Goal: Navigation & Orientation: Find specific page/section

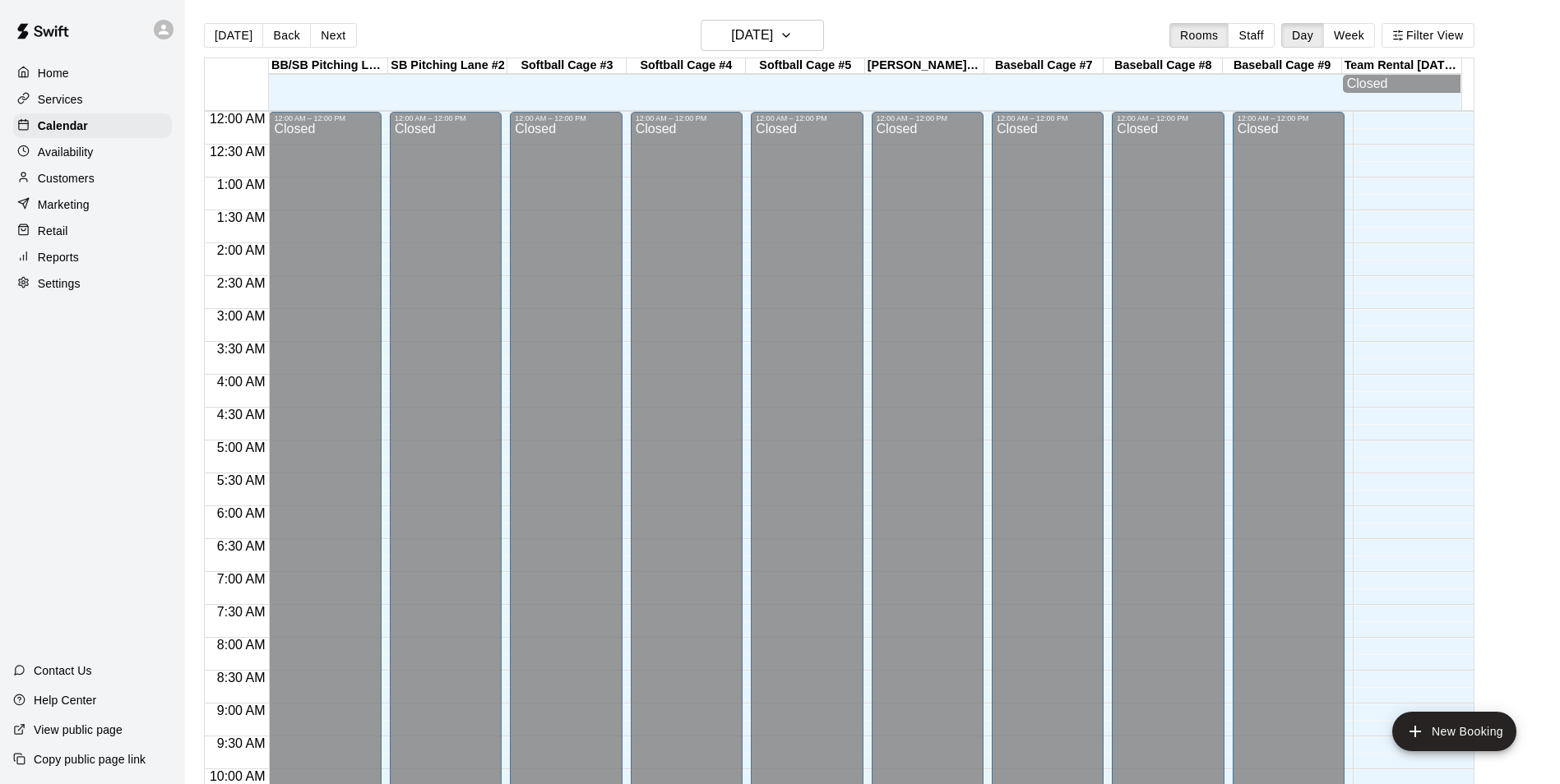
scroll to position [753, 0]
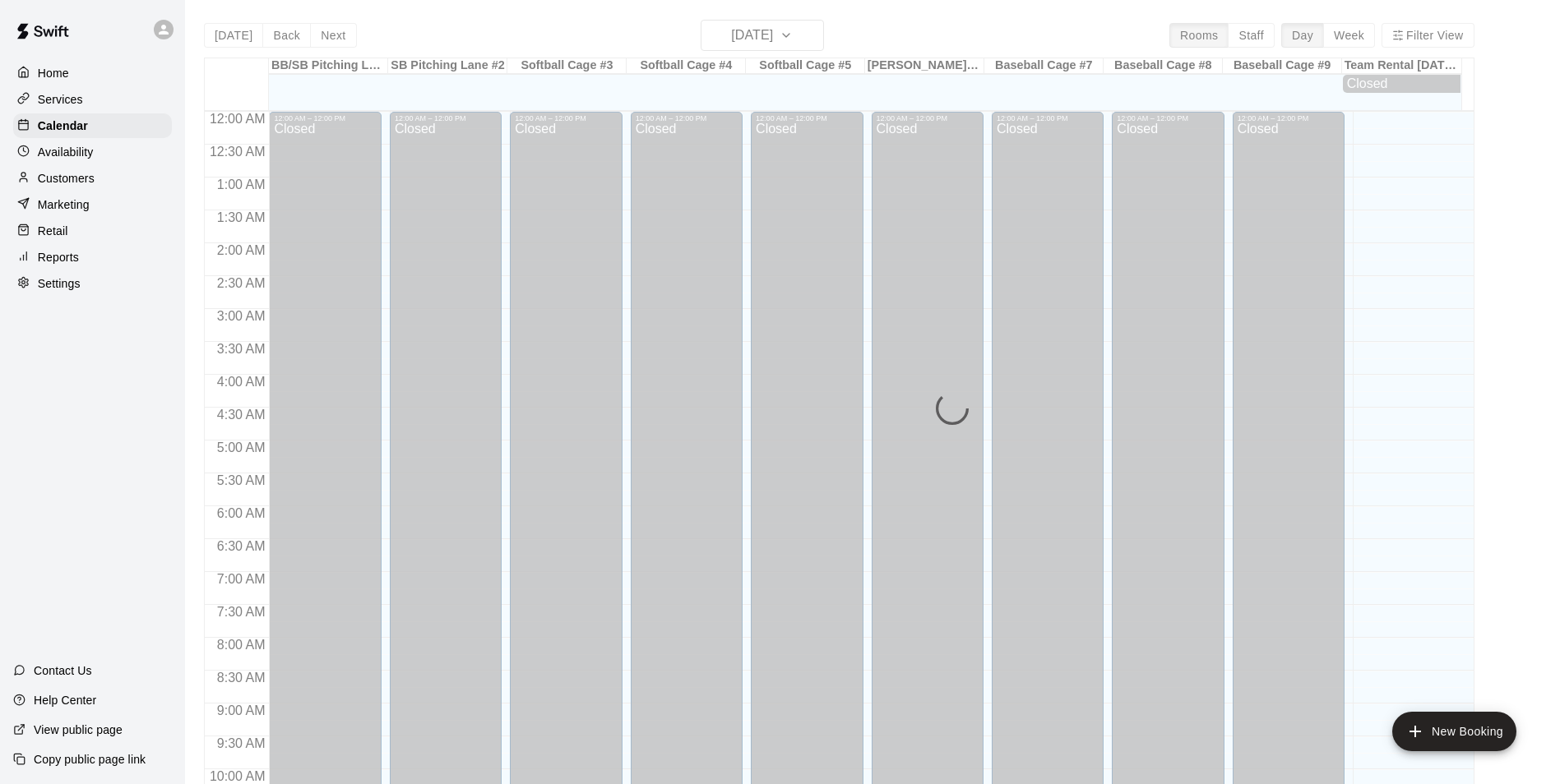
scroll to position [836, 0]
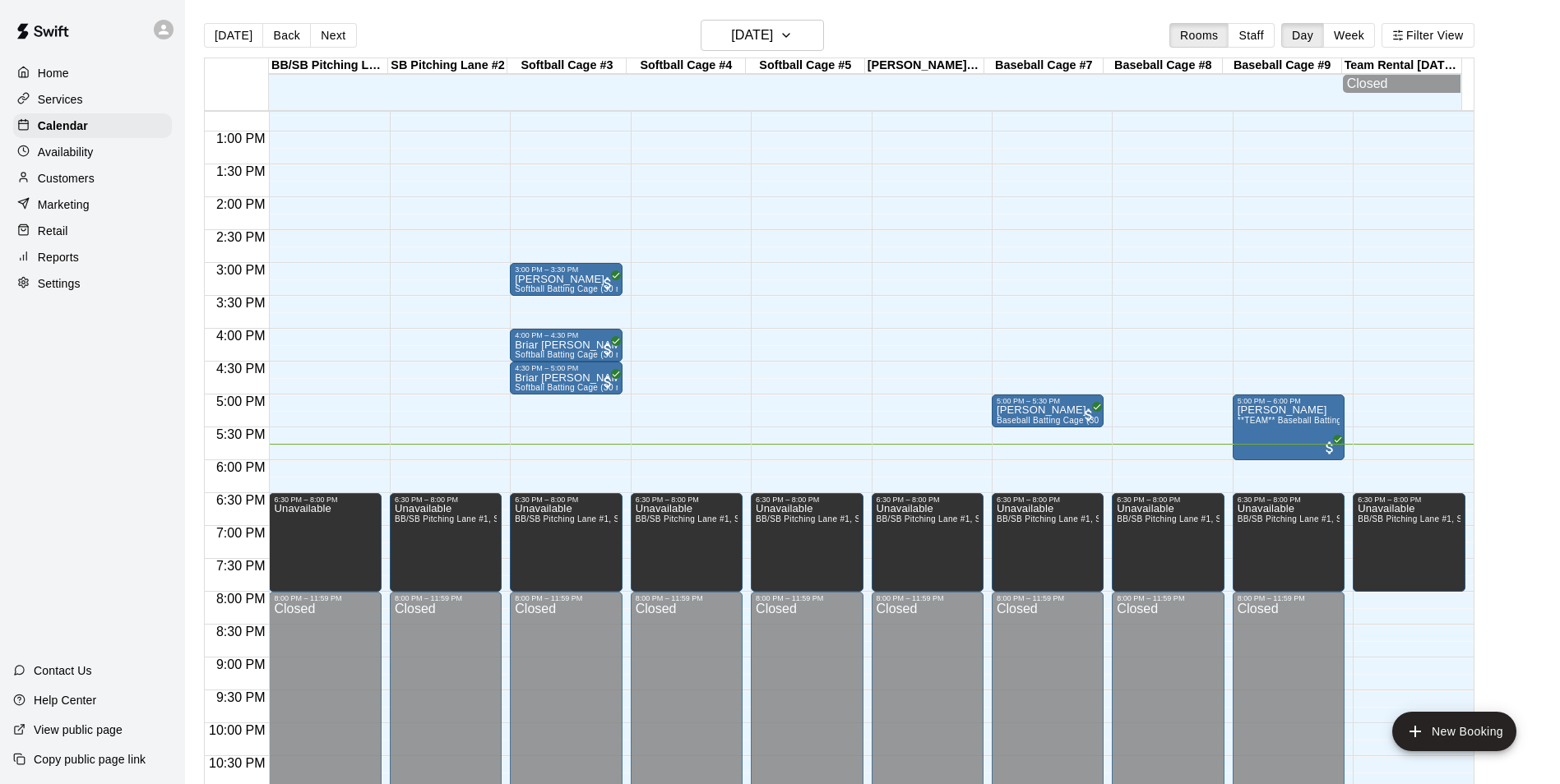
drag, startPoint x: 60, startPoint y: 95, endPoint x: 74, endPoint y: 104, distance: 16.6
click at [60, 95] on p "Services" at bounding box center [61, 100] width 45 height 16
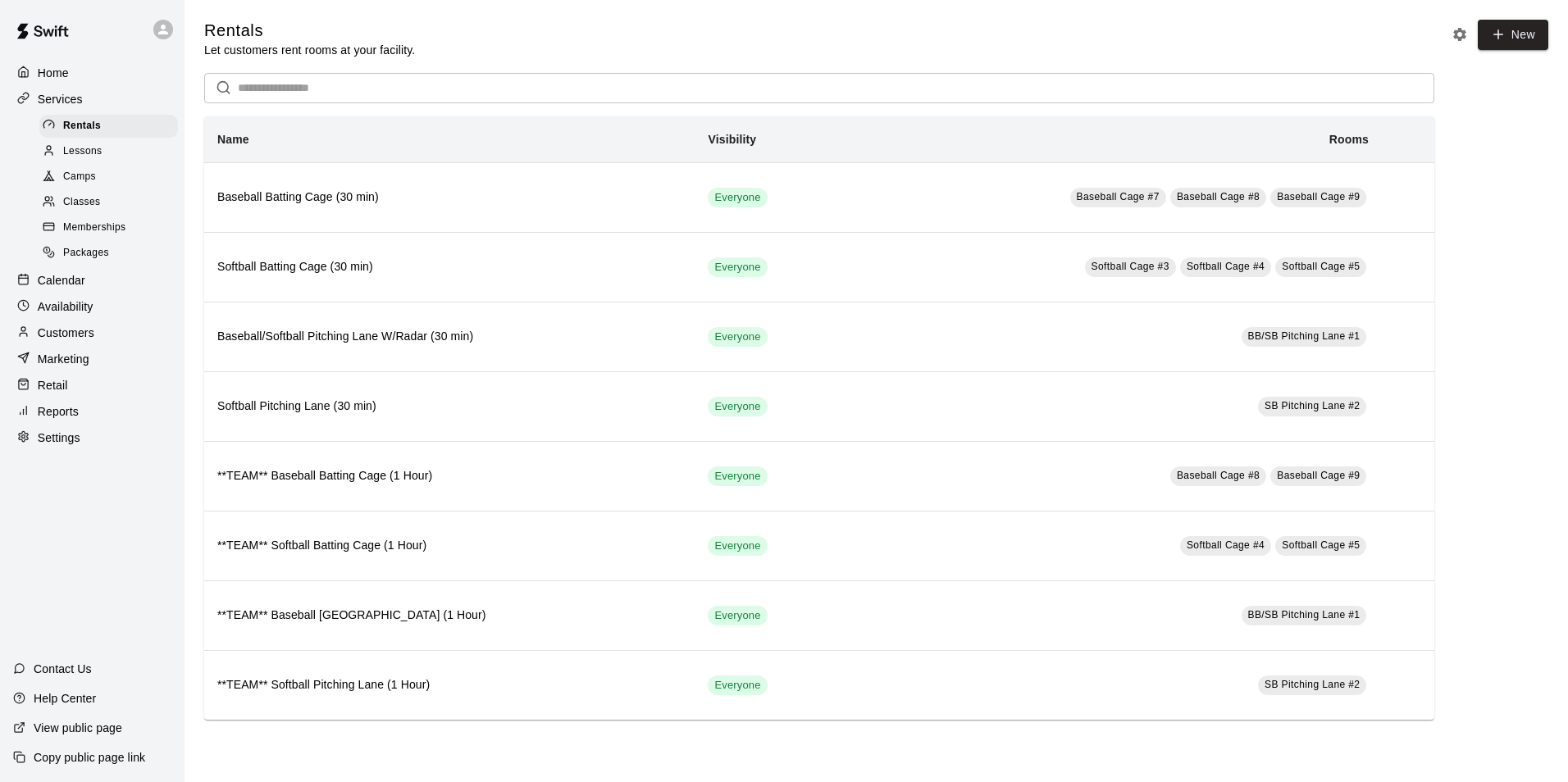
click at [86, 232] on span "Memberships" at bounding box center [94, 228] width 62 height 16
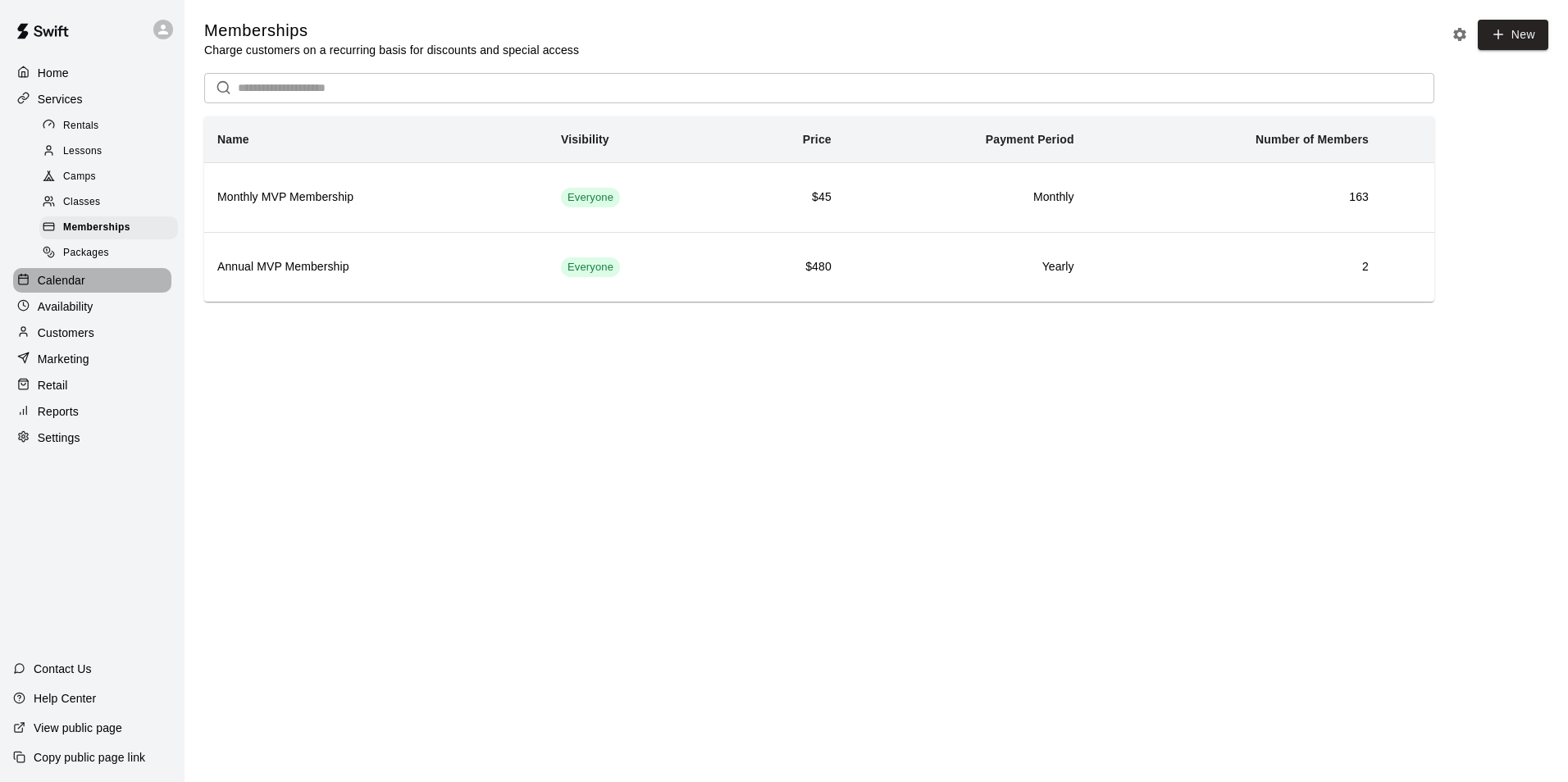
click at [54, 289] on p "Calendar" at bounding box center [62, 281] width 48 height 16
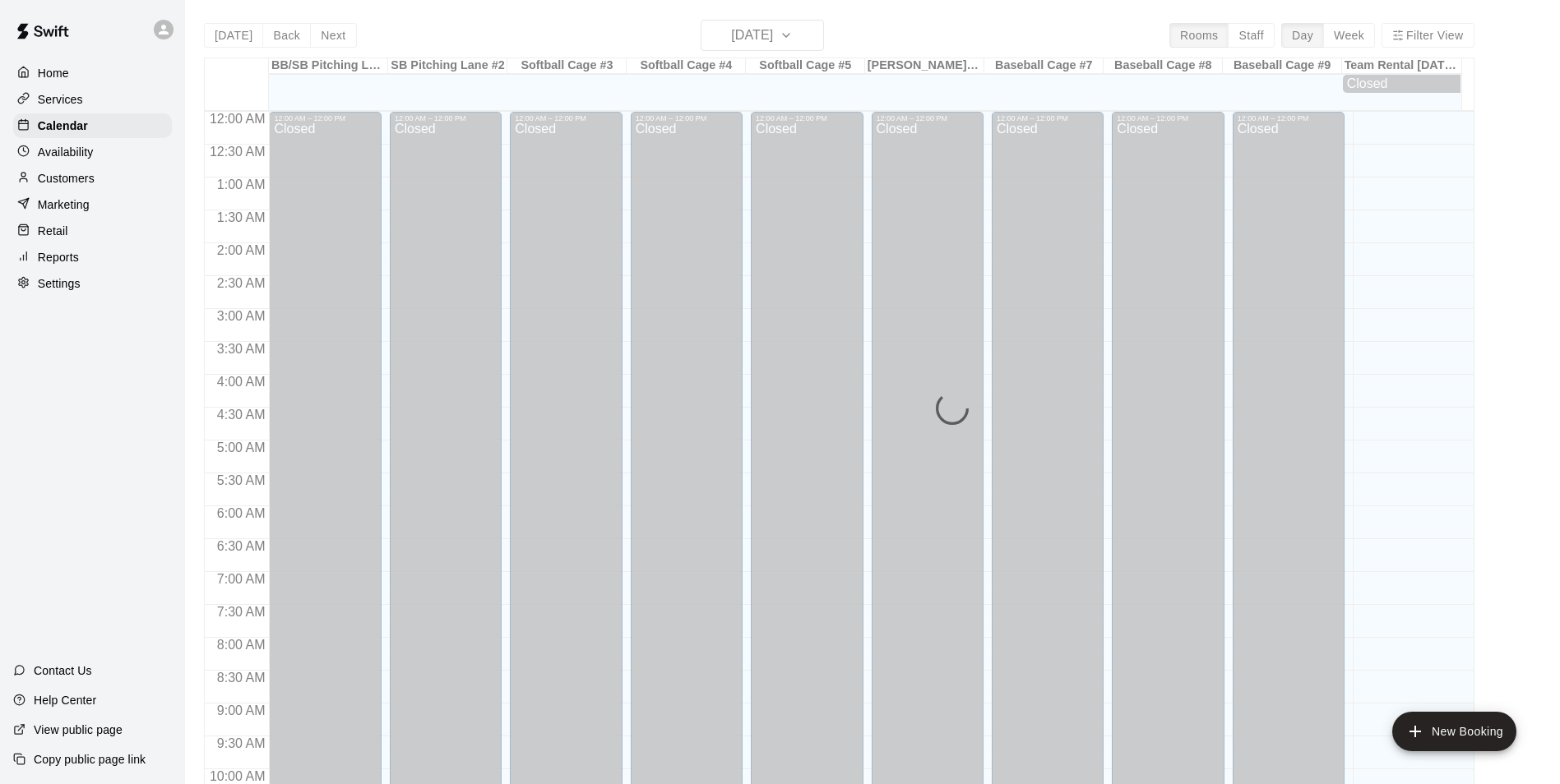
scroll to position [836, 0]
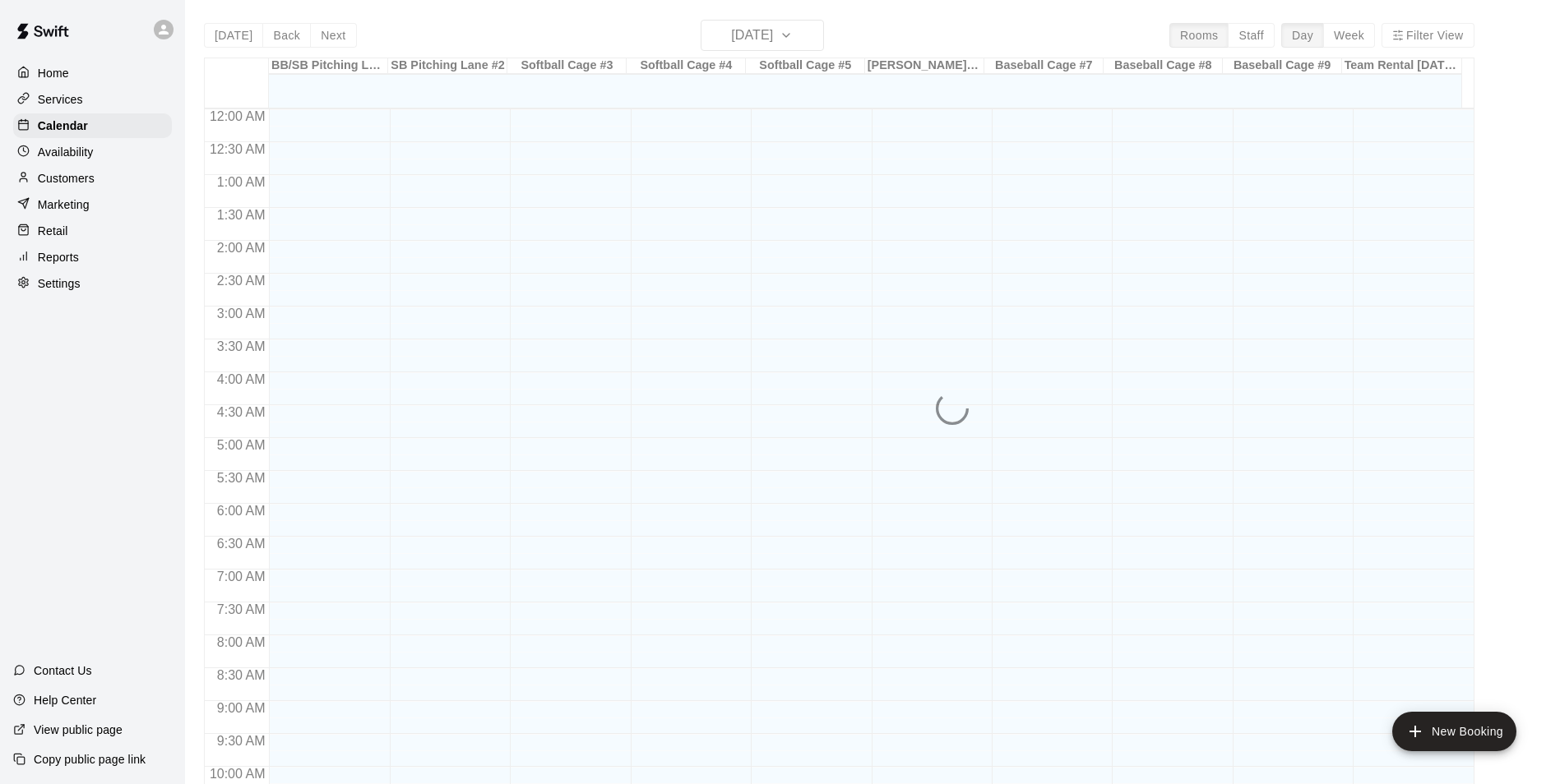
scroll to position [836, 0]
